Goal: Information Seeking & Learning: Learn about a topic

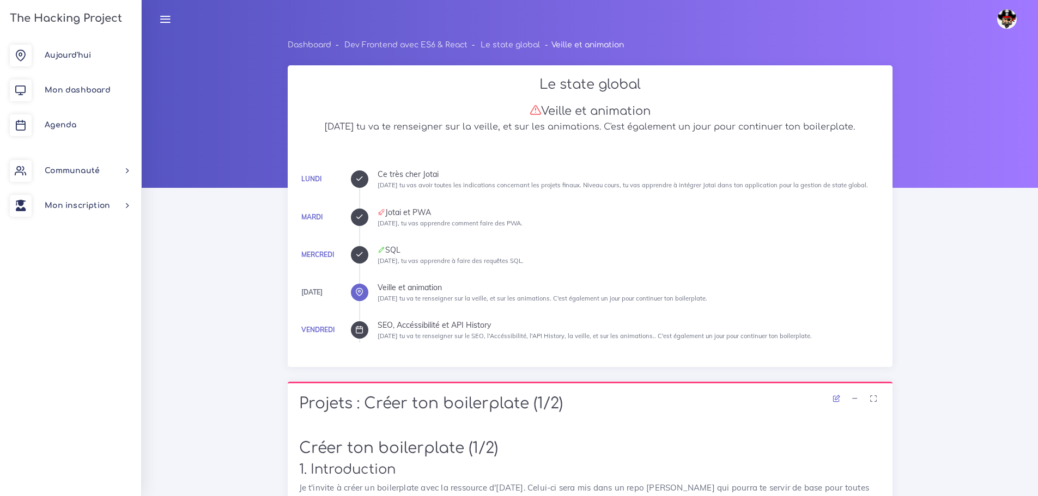
click at [359, 257] on icon at bounding box center [359, 255] width 8 height 8
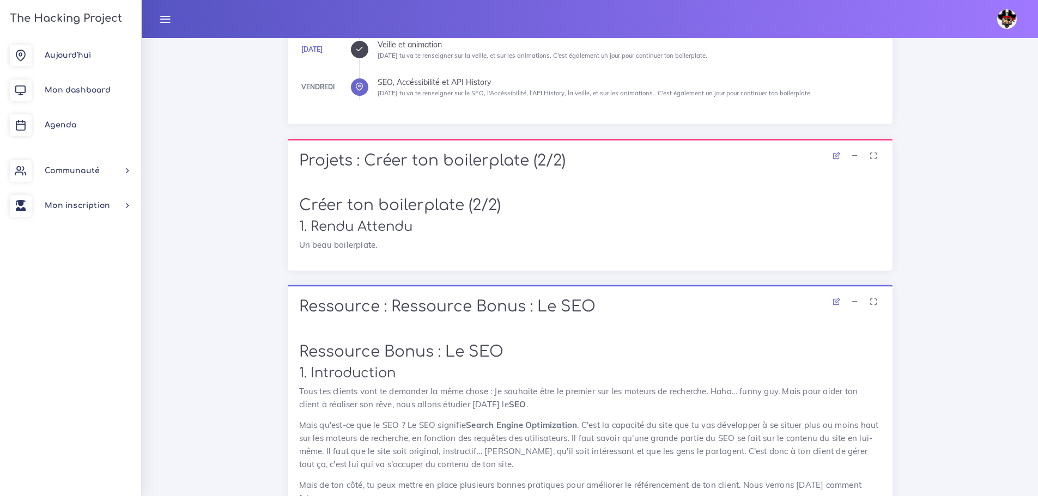
scroll to position [272, 0]
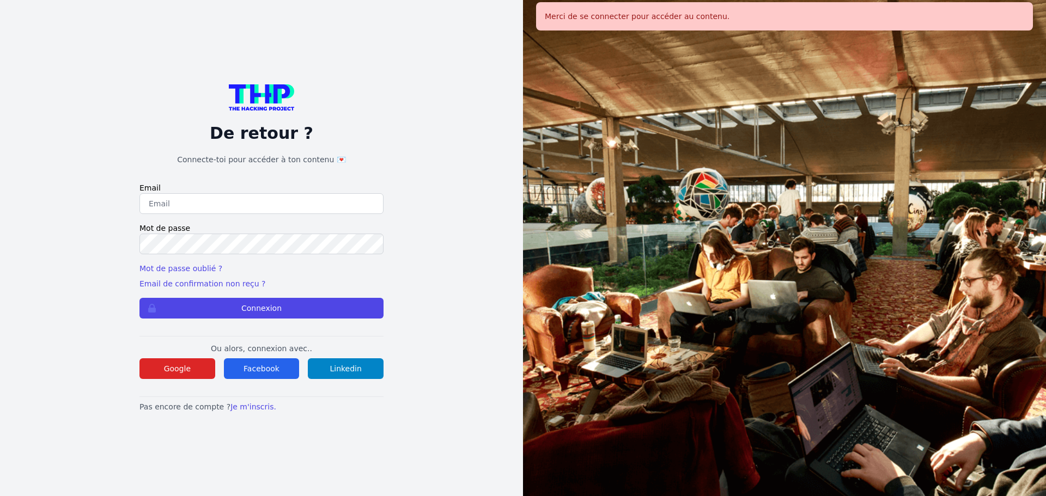
click at [338, 211] on input "email" at bounding box center [262, 203] width 244 height 21
type input "melody_stephan@icloud.com"
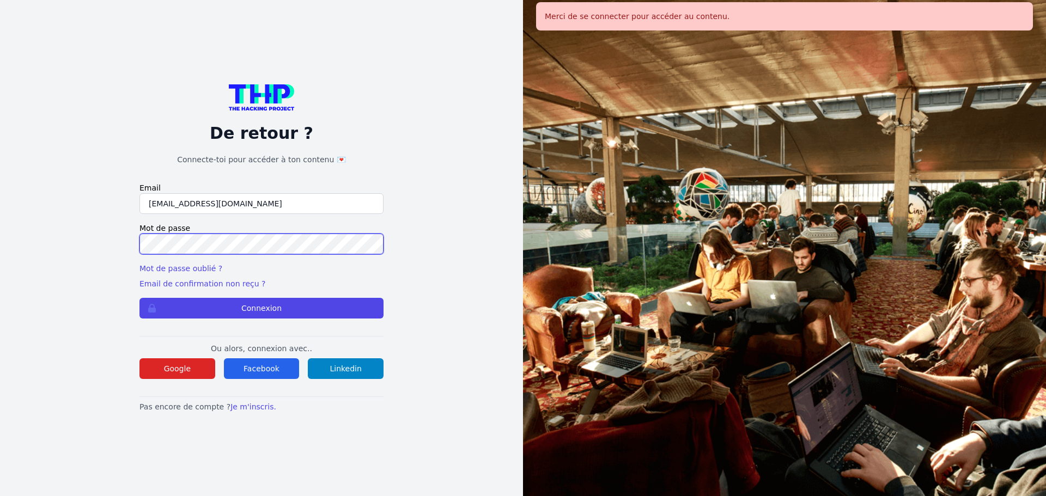
click at [140, 298] on button "Connexion" at bounding box center [262, 308] width 244 height 21
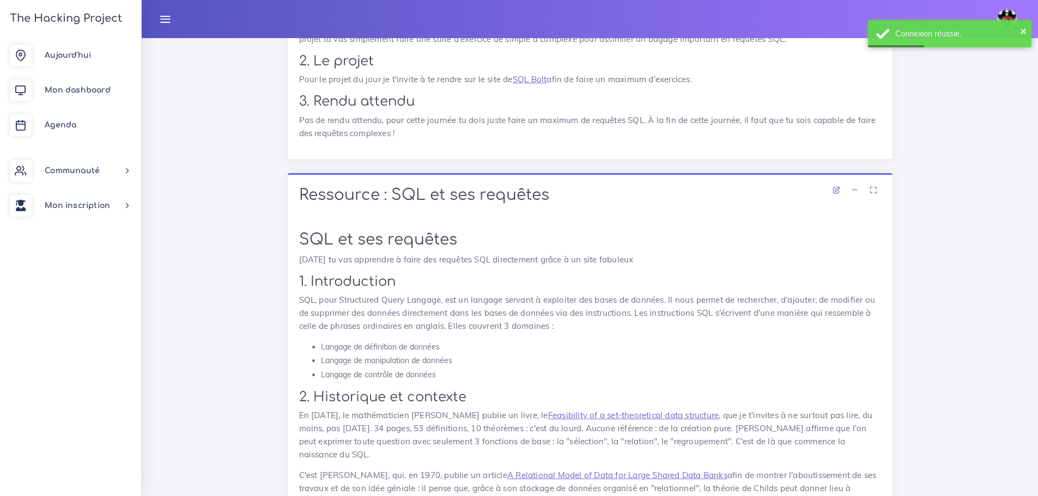
scroll to position [436, 0]
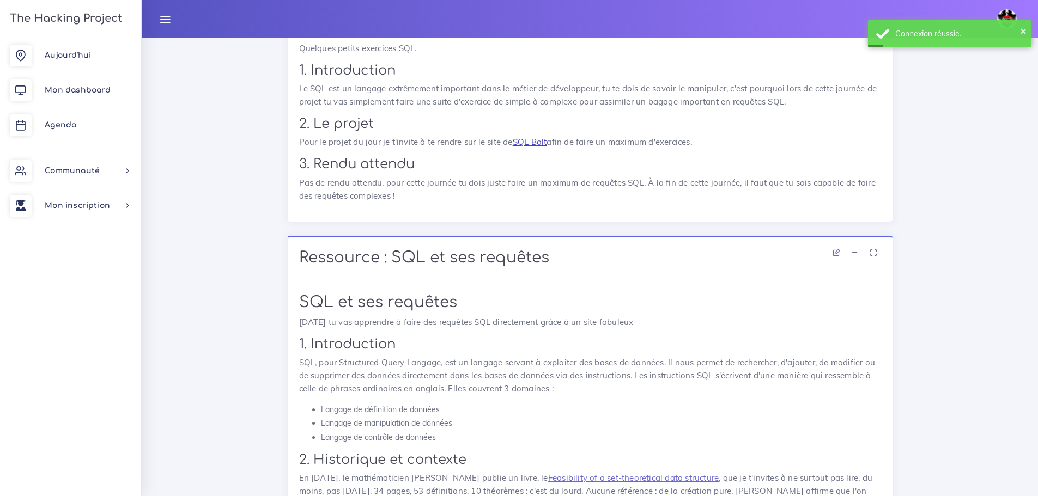
click at [534, 142] on link "SQL Bolt" at bounding box center [530, 142] width 34 height 10
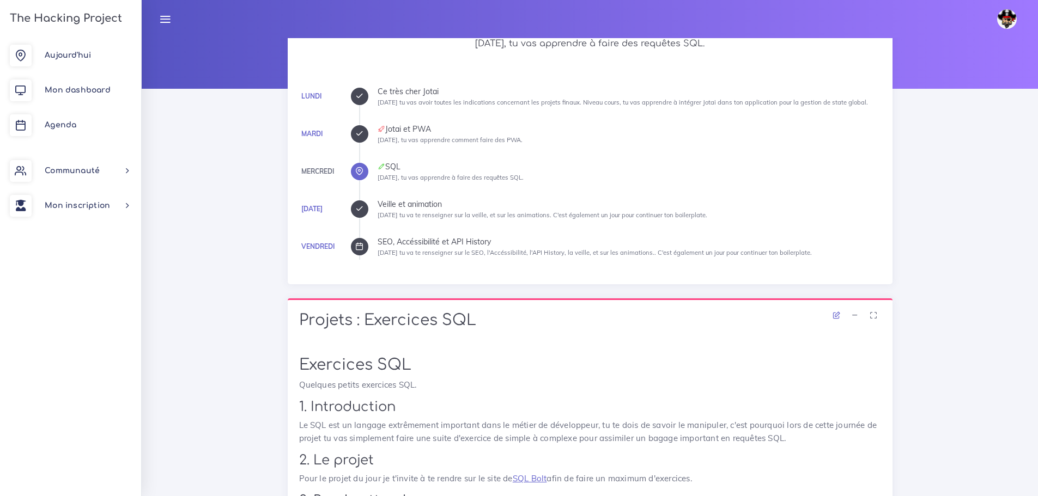
scroll to position [0, 0]
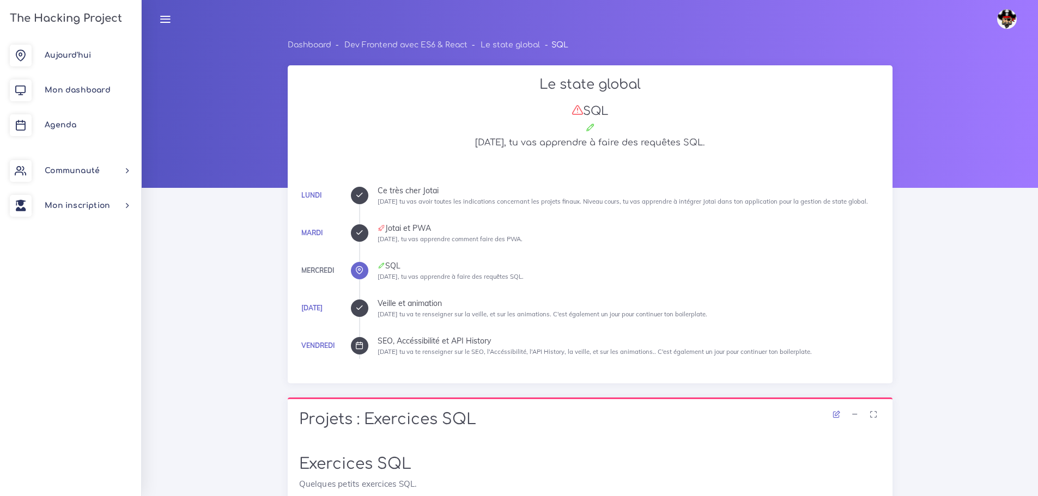
click at [362, 307] on icon at bounding box center [359, 308] width 8 height 8
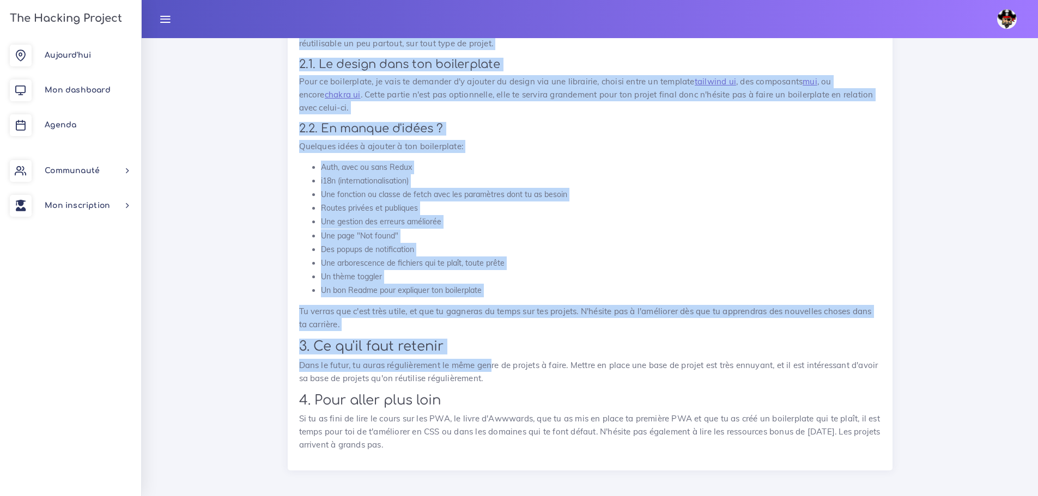
scroll to position [981, 0]
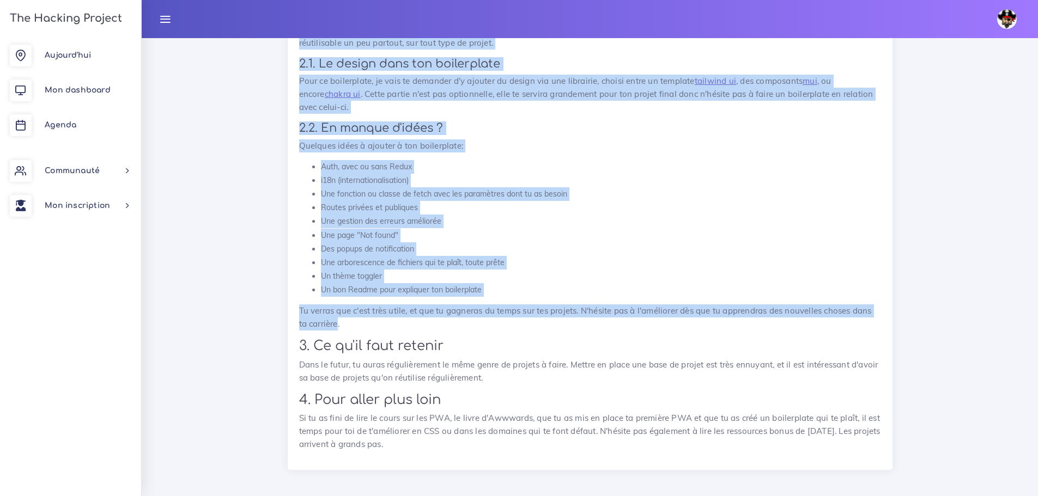
drag, startPoint x: 297, startPoint y: 332, endPoint x: 339, endPoint y: 324, distance: 42.8
click at [339, 324] on div "Crée ton boilerplate Un boilerplate est un environnement de travail que tu vas …" at bounding box center [590, 82] width 605 height 775
copy div "Lo ip do si ametconse, adipisc el seddo eiu tempori ut Labor, et dolorem aliqua…"
